Goal: Task Accomplishment & Management: Manage account settings

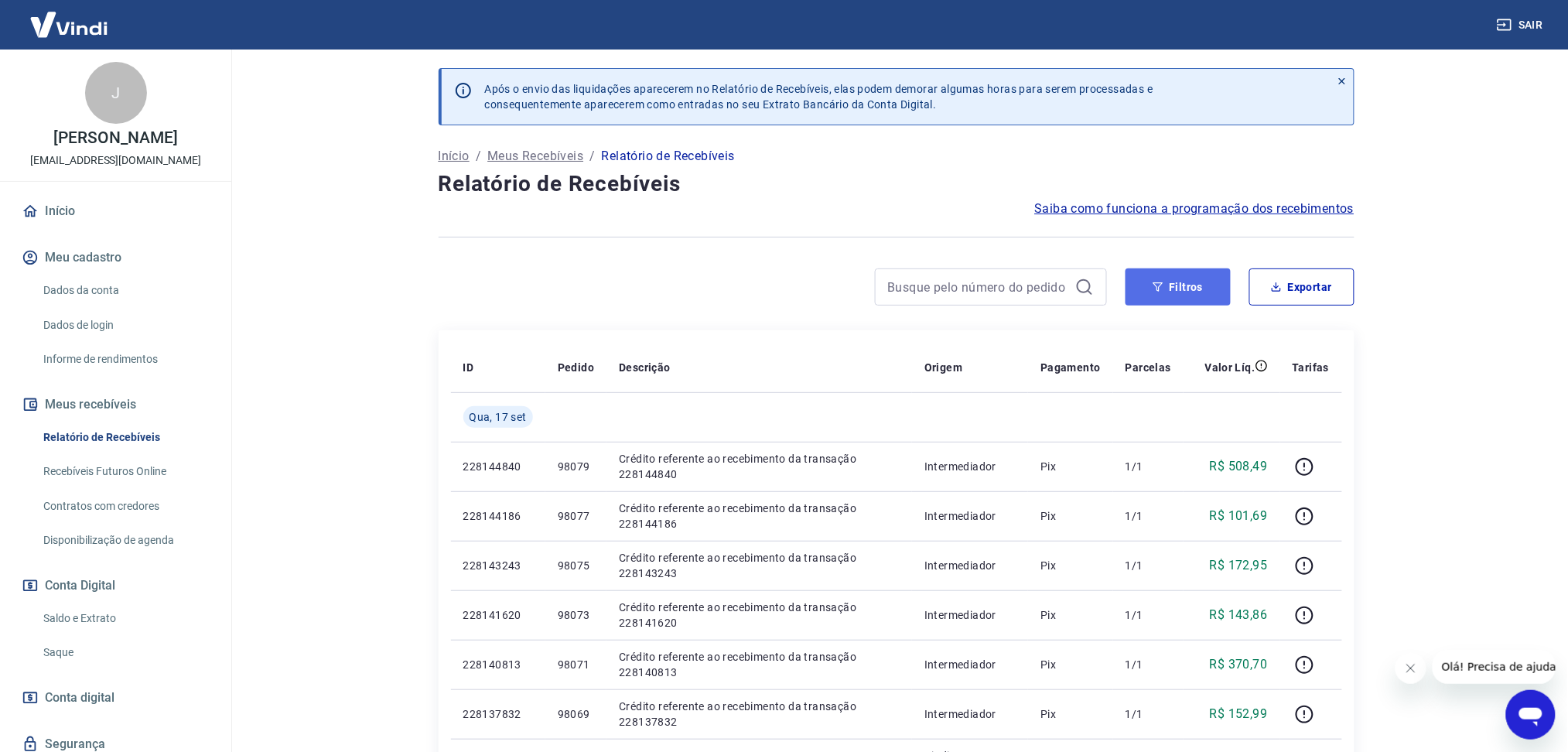
click at [1187, 286] on button "Filtros" at bounding box center [1178, 287] width 105 height 37
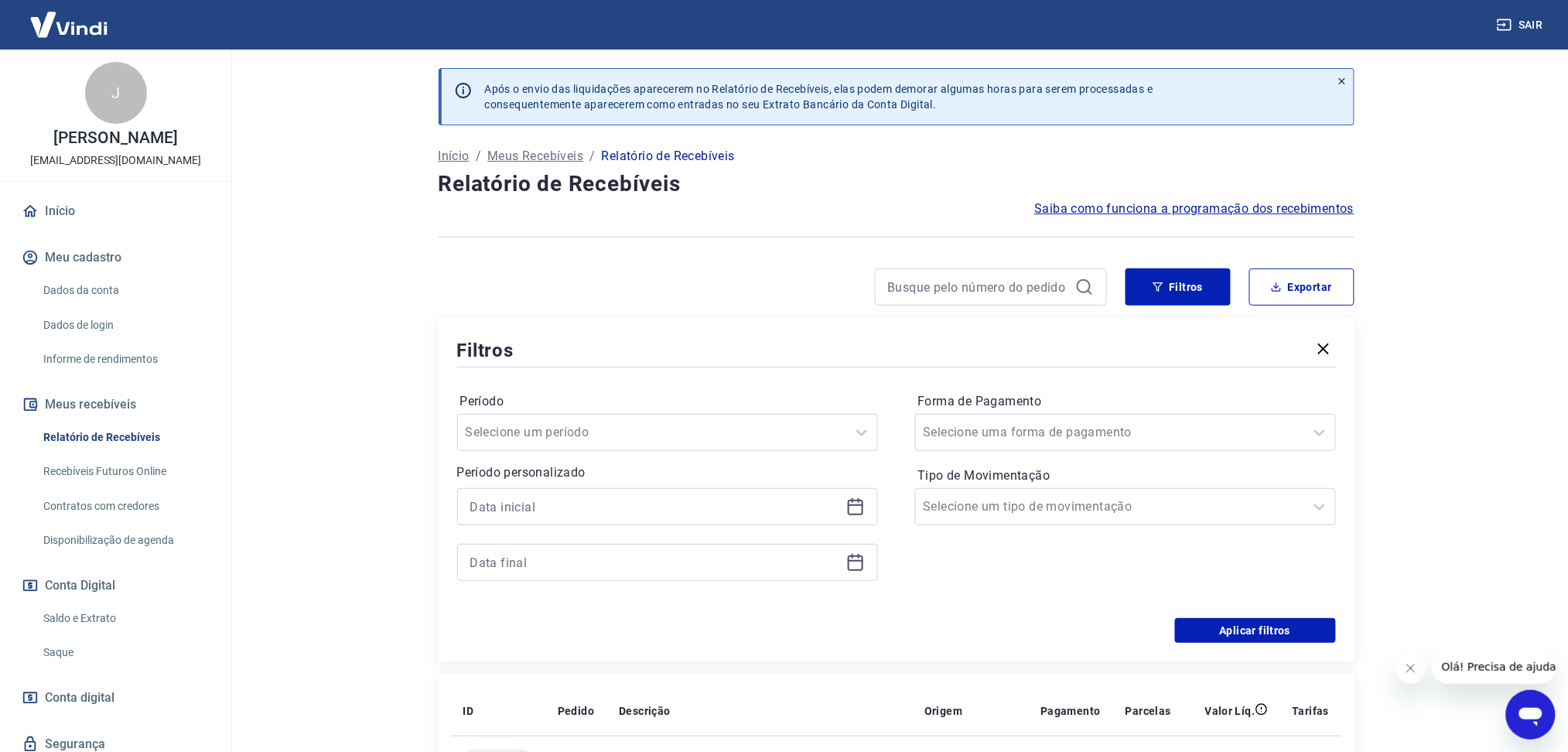
click at [855, 500] on icon at bounding box center [856, 508] width 15 height 15
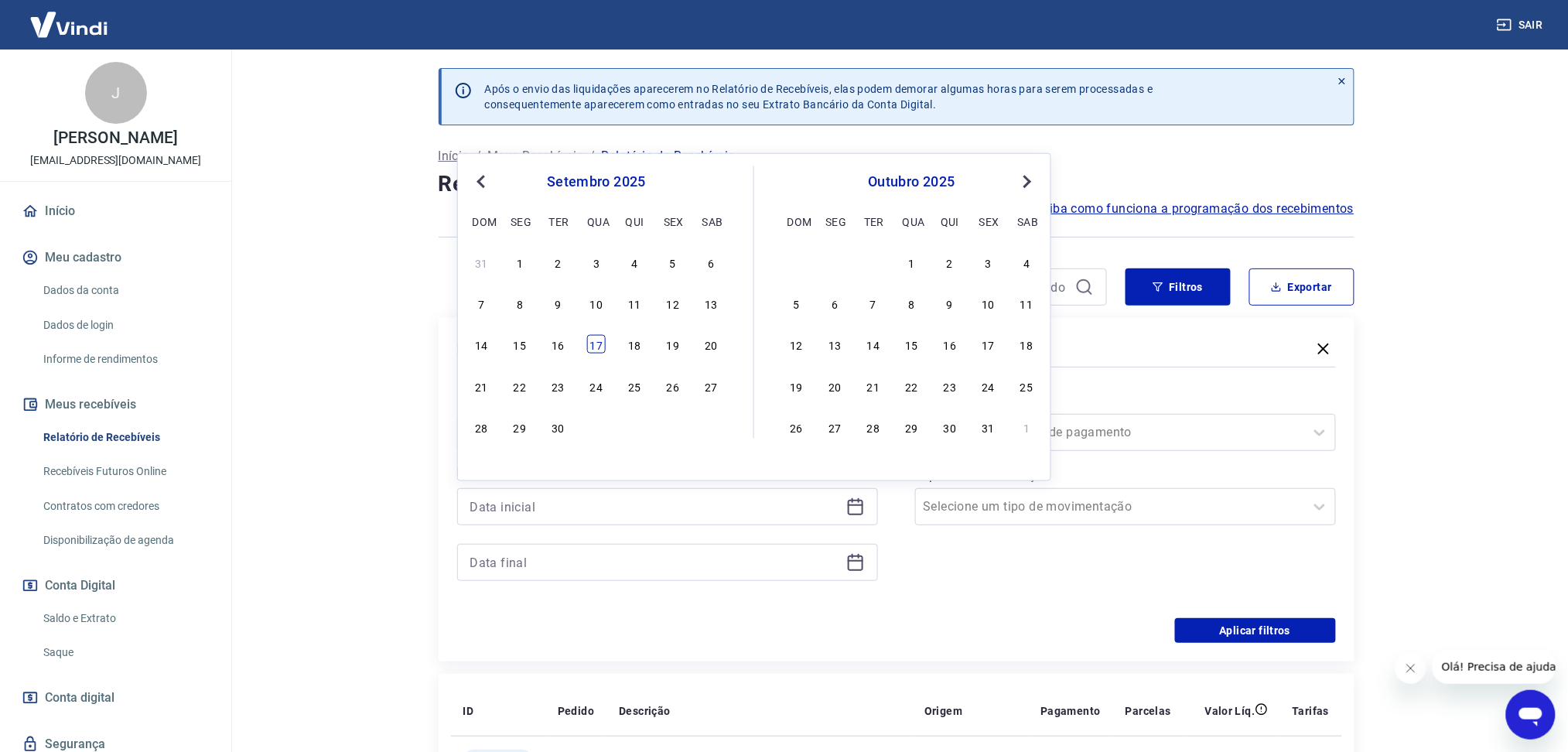
click at [595, 340] on div "17" at bounding box center [596, 344] width 19 height 19
type input "[DATE]"
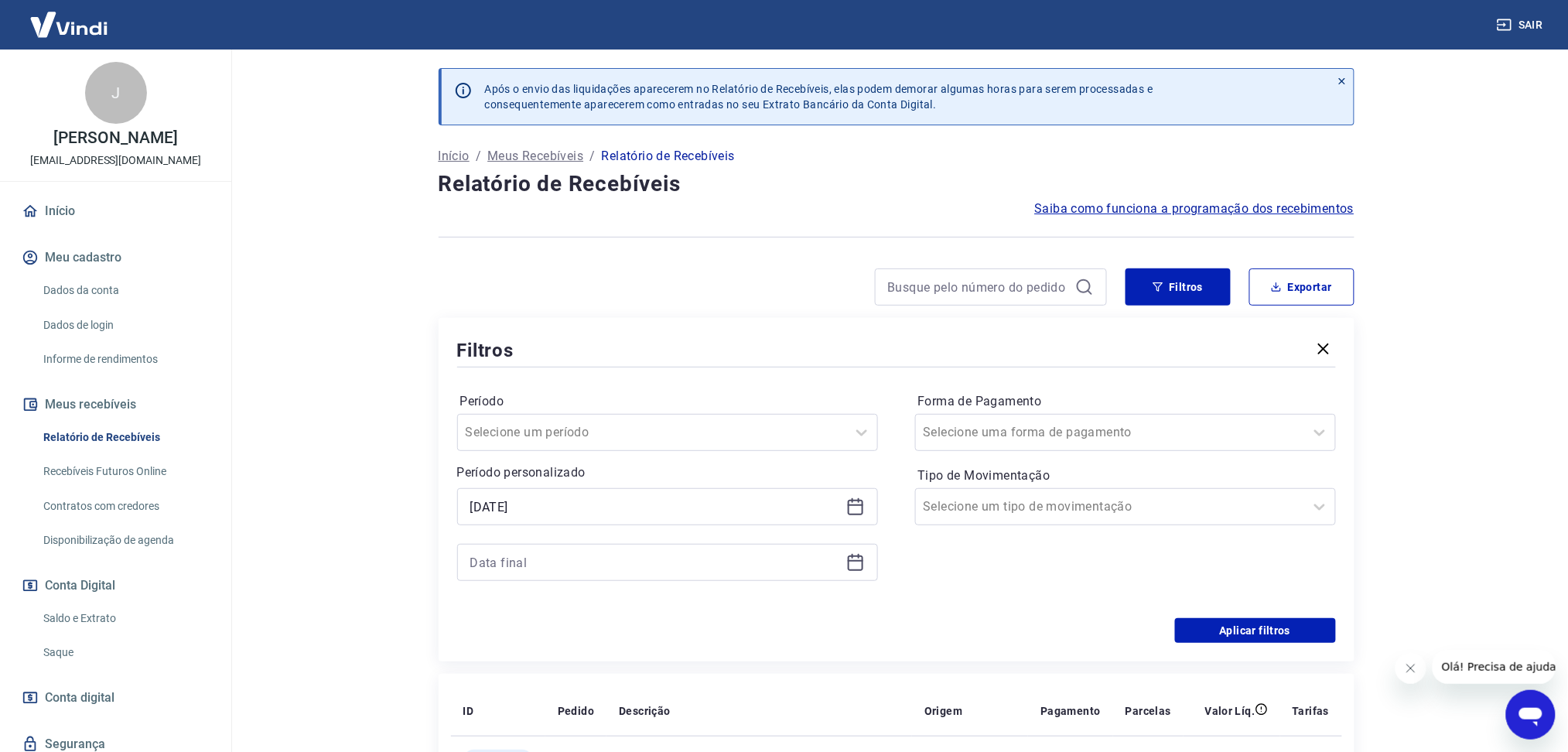
click at [852, 557] on icon at bounding box center [853, 556] width 2 height 4
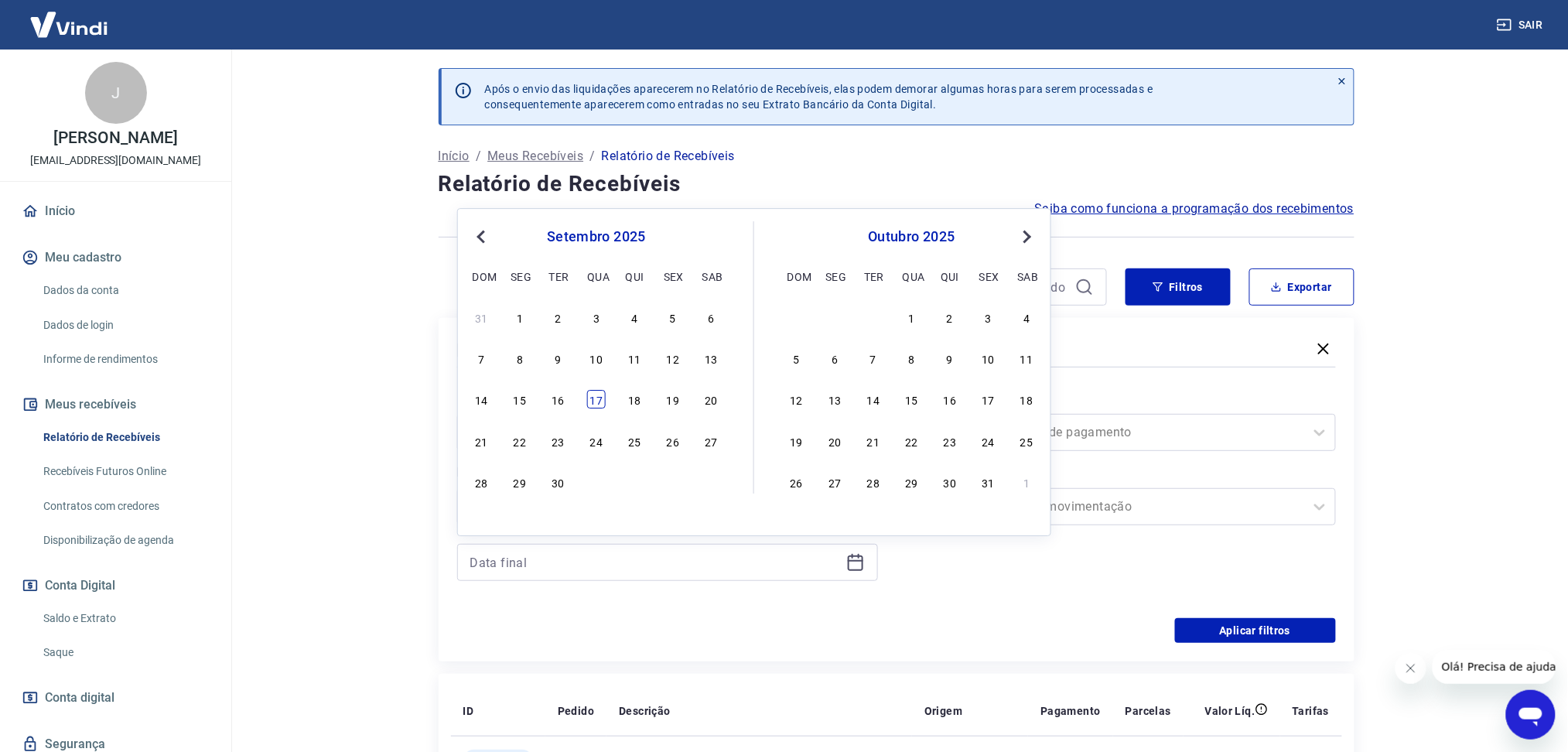
click at [597, 396] on div "17" at bounding box center [596, 400] width 19 height 19
type input "[DATE]"
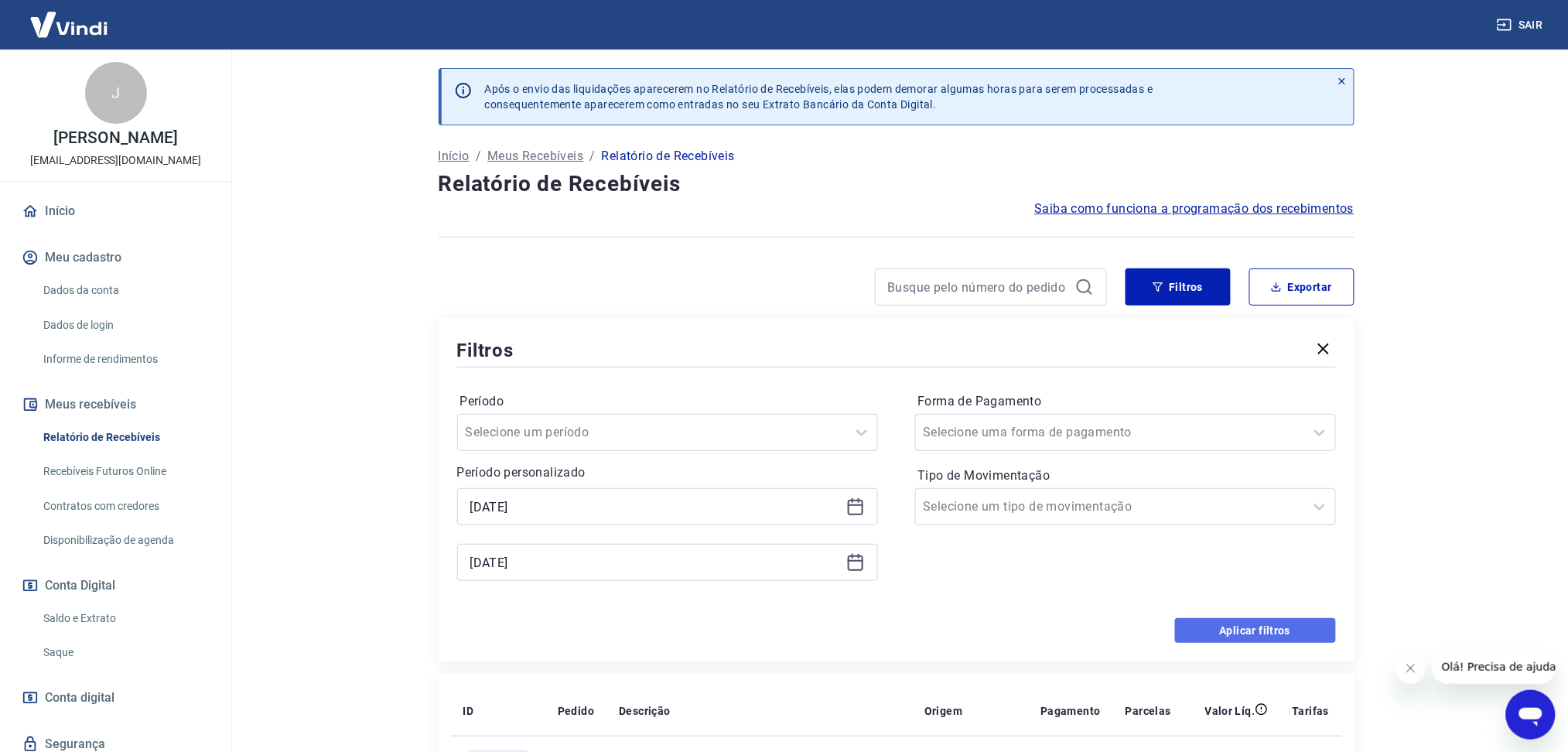
click at [1214, 629] on button "Aplicar filtros" at bounding box center [1255, 630] width 161 height 25
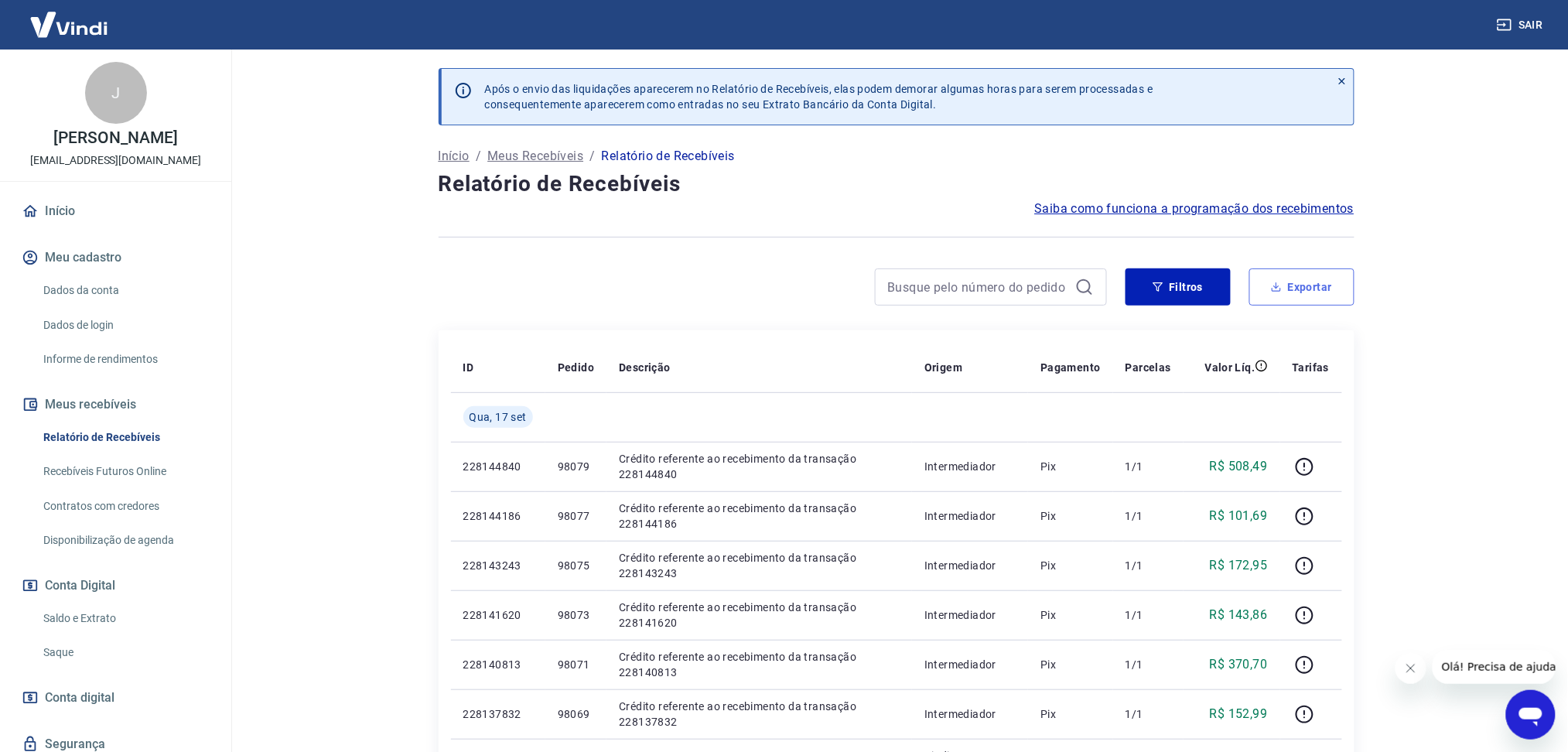
click at [1287, 301] on button "Exportar" at bounding box center [1302, 287] width 105 height 37
type input "[DATE]"
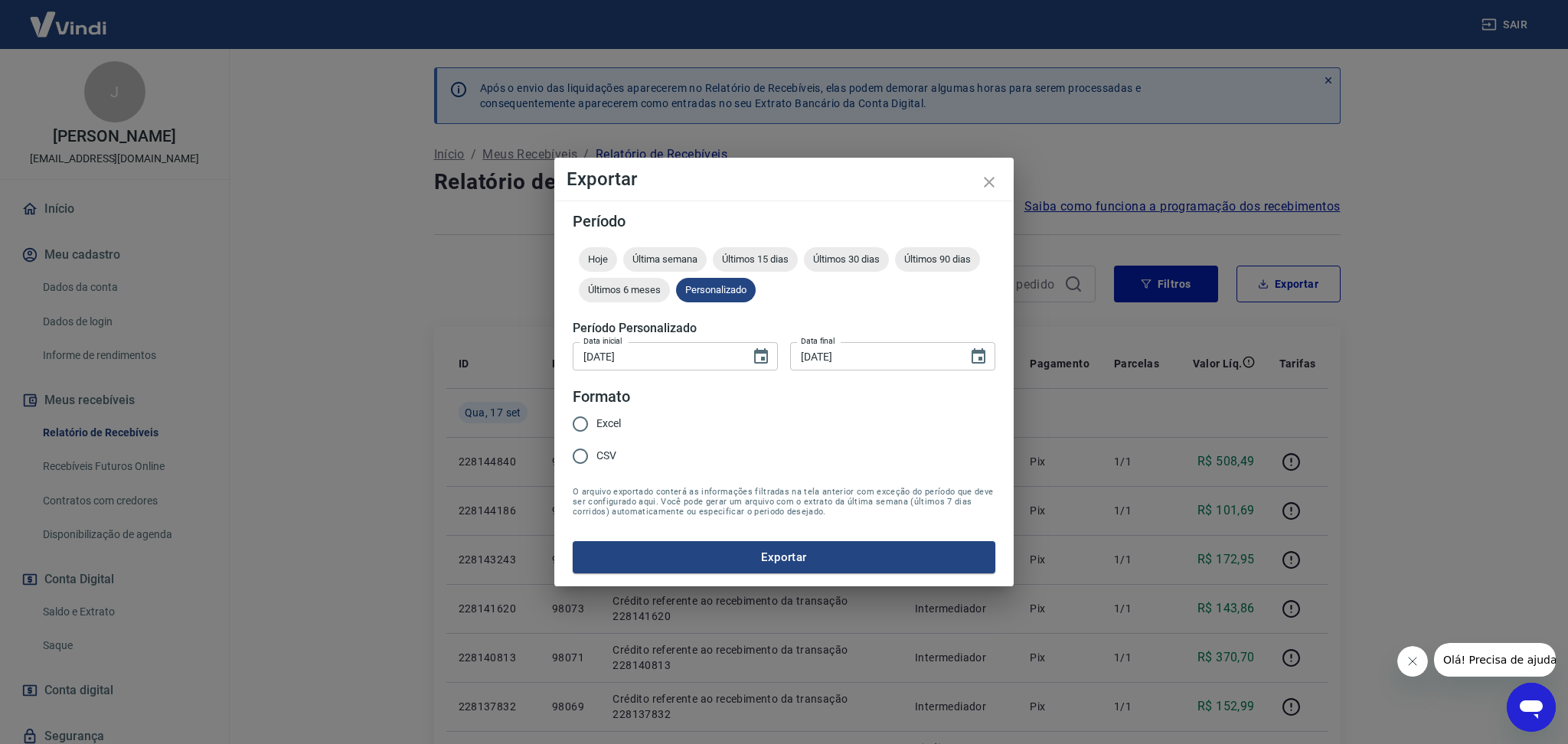
click at [579, 419] on input "Excel" at bounding box center [580, 424] width 32 height 32
radio input "true"
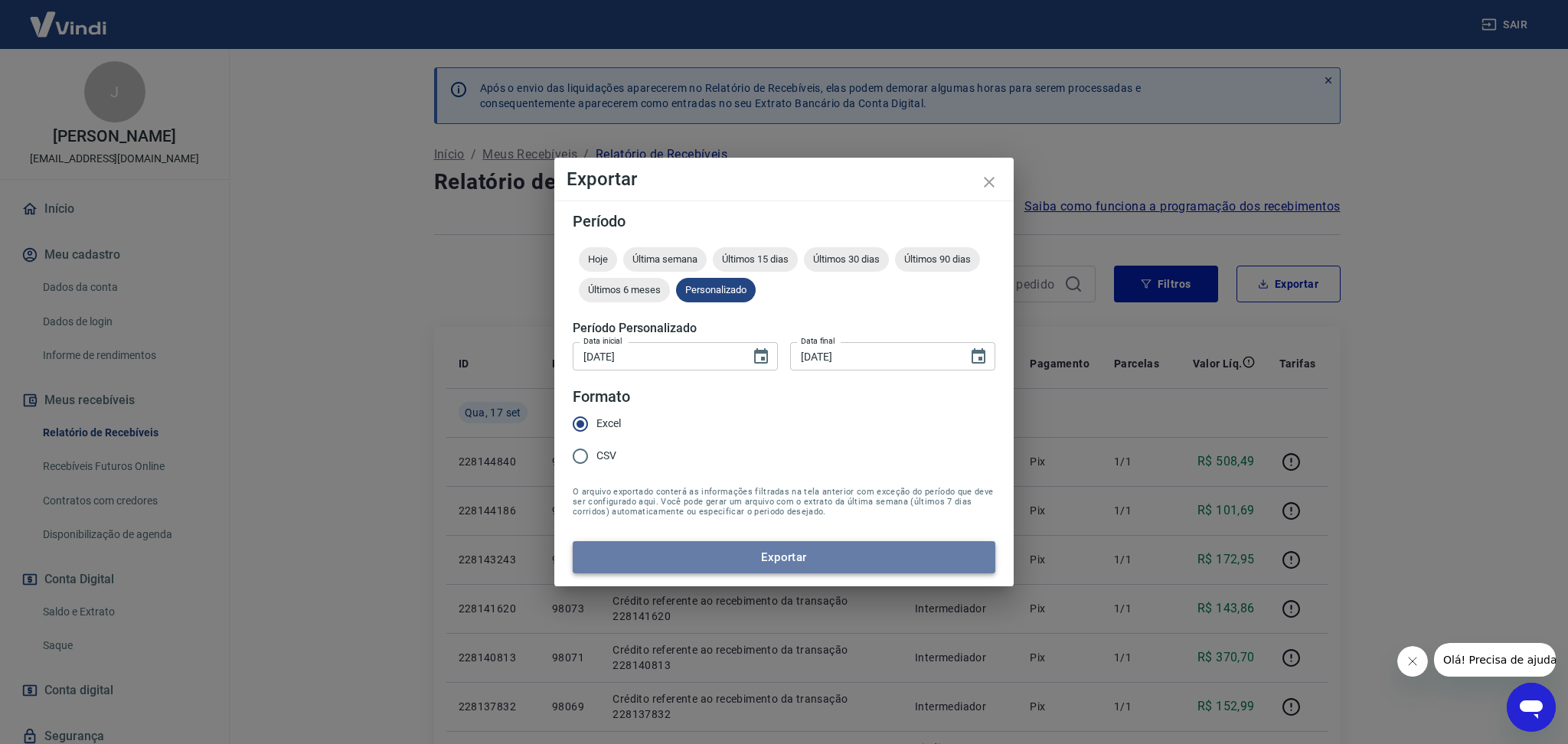
click at [682, 561] on button "Exportar" at bounding box center [784, 557] width 423 height 32
